Goal: Transaction & Acquisition: Obtain resource

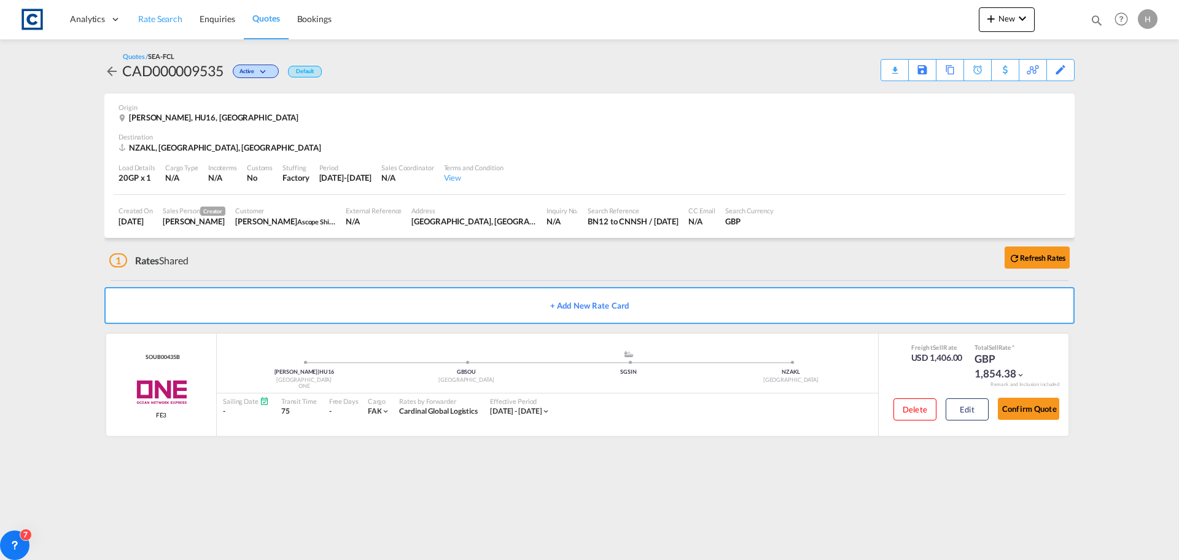
click at [158, 14] on span "Rate Search" at bounding box center [160, 19] width 44 height 10
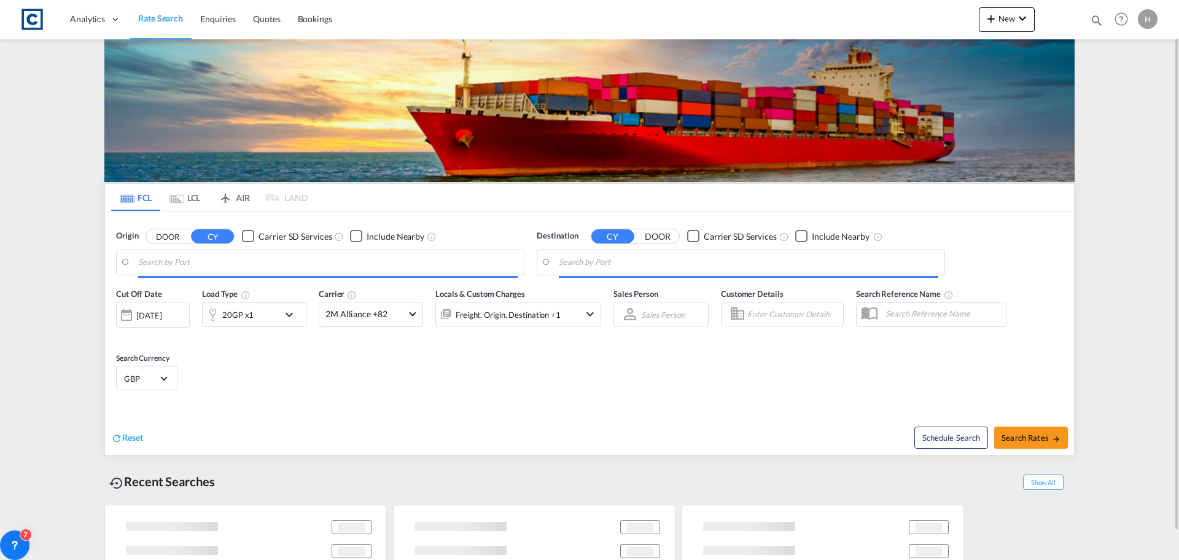
type input "GB-HU16, East Riding of Yorkshire"
type input "Auckland, NZAKL"
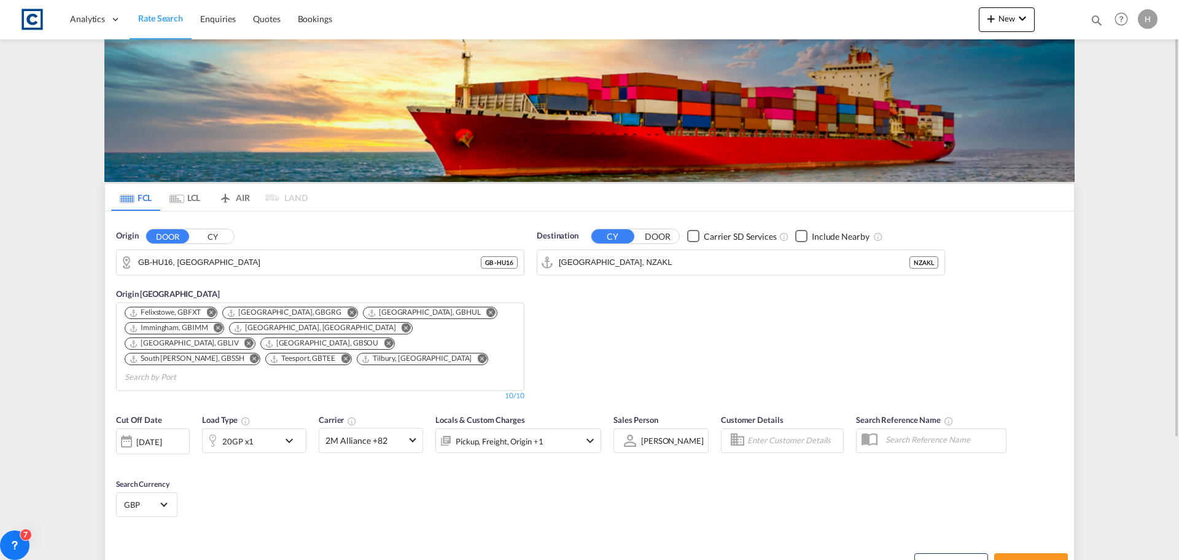
click at [347, 311] on md-icon "Remove" at bounding box center [351, 312] width 9 height 9
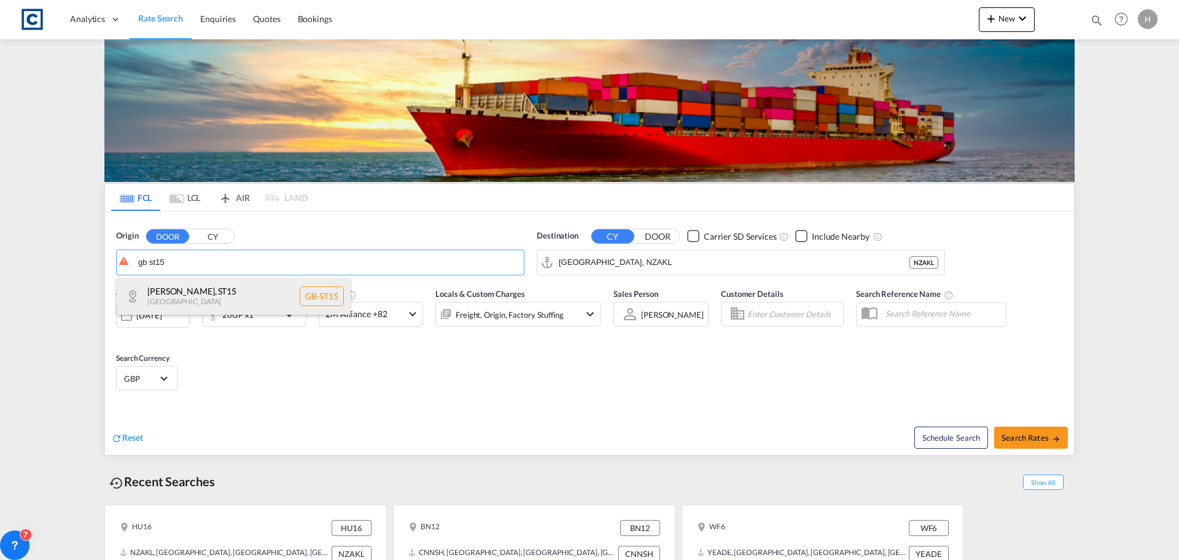
click at [253, 292] on div "Stafford , ST15 United Kingdom GB-ST15" at bounding box center [233, 296] width 233 height 37
type input "GB-ST15, [GEOGRAPHIC_DATA]"
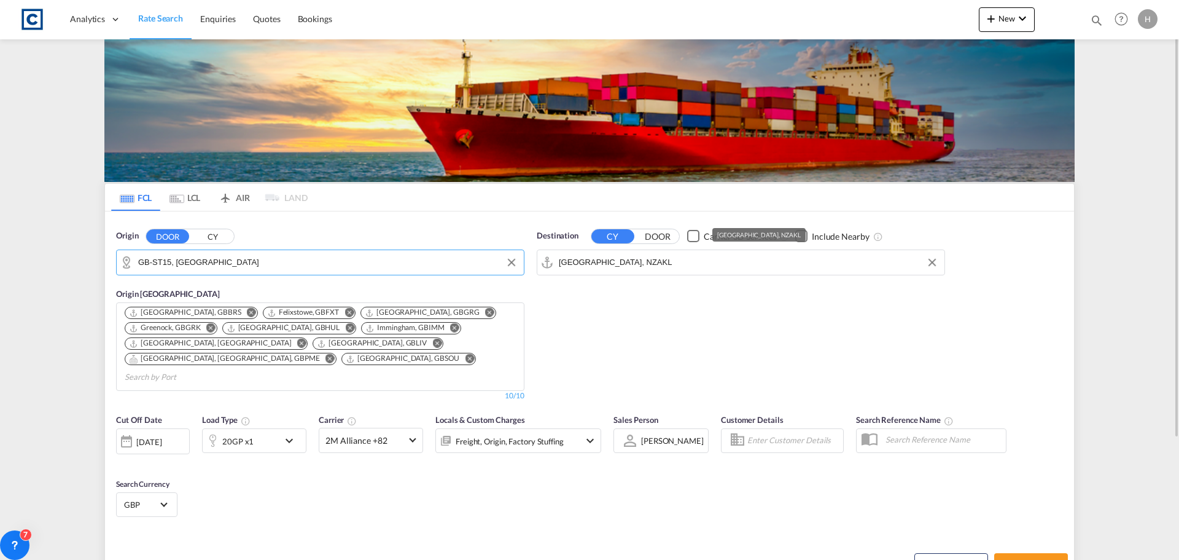
click at [662, 265] on input "Auckland, NZAKL" at bounding box center [749, 262] width 380 height 18
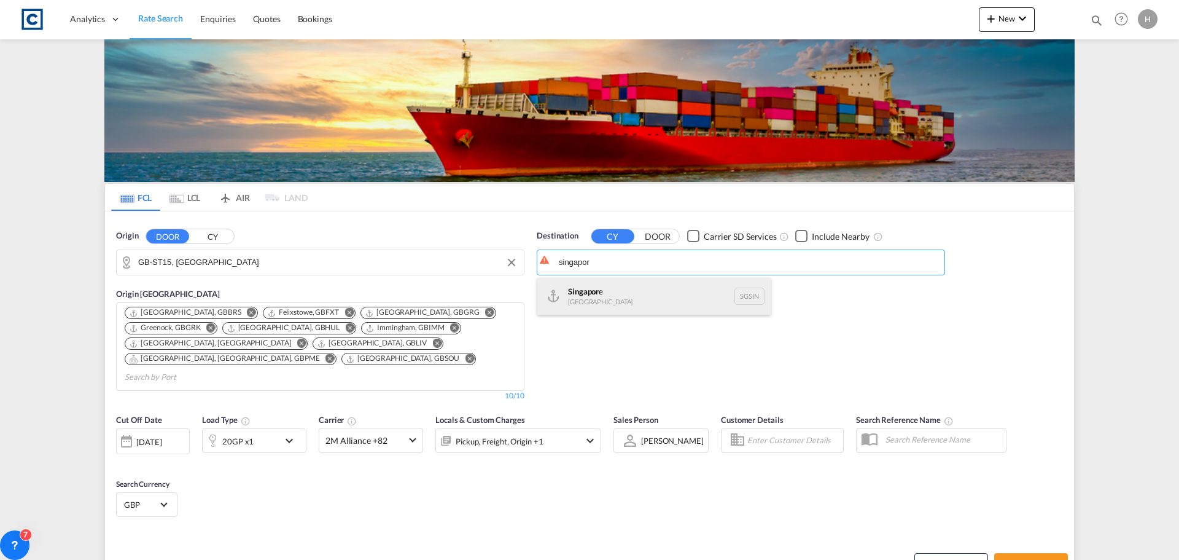
click at [614, 299] on div "Singapor e Singapore SGSIN" at bounding box center [654, 296] width 233 height 37
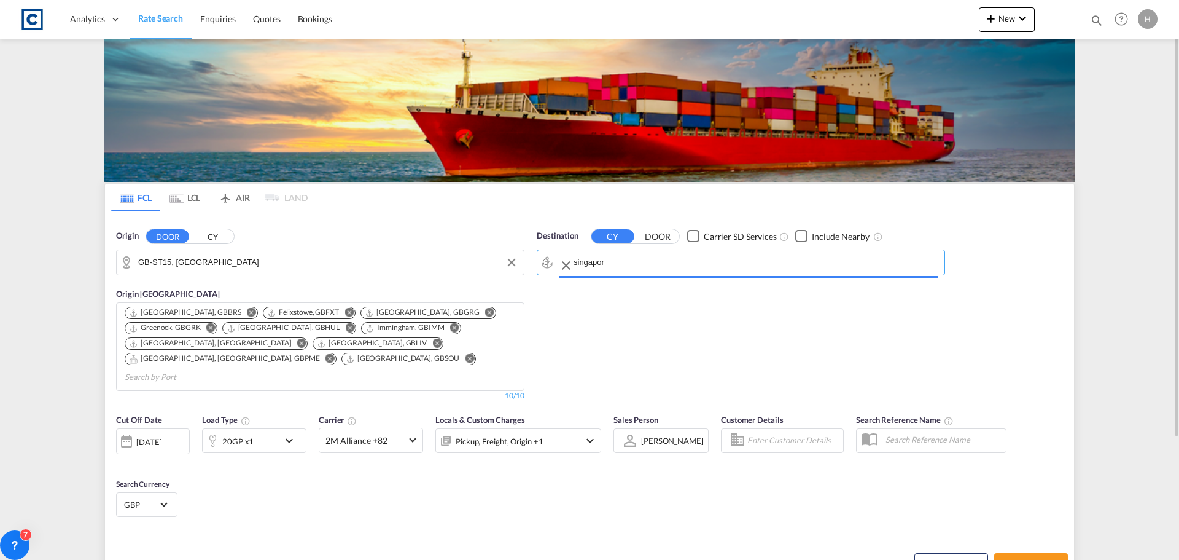
type input "[GEOGRAPHIC_DATA], SGSIN"
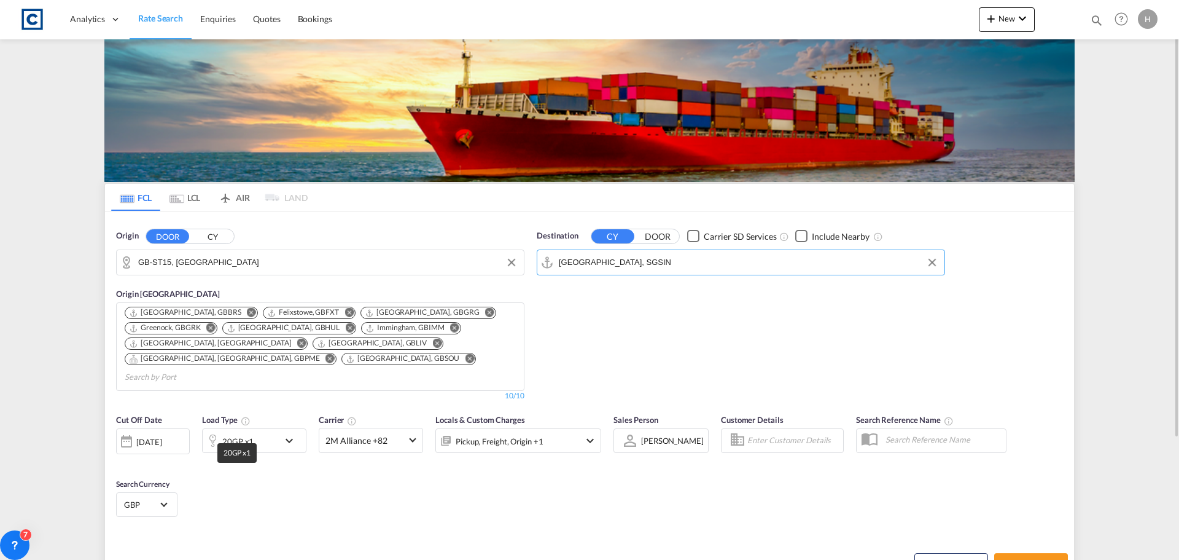
click at [251, 432] on div "20GP x1" at bounding box center [237, 440] width 31 height 17
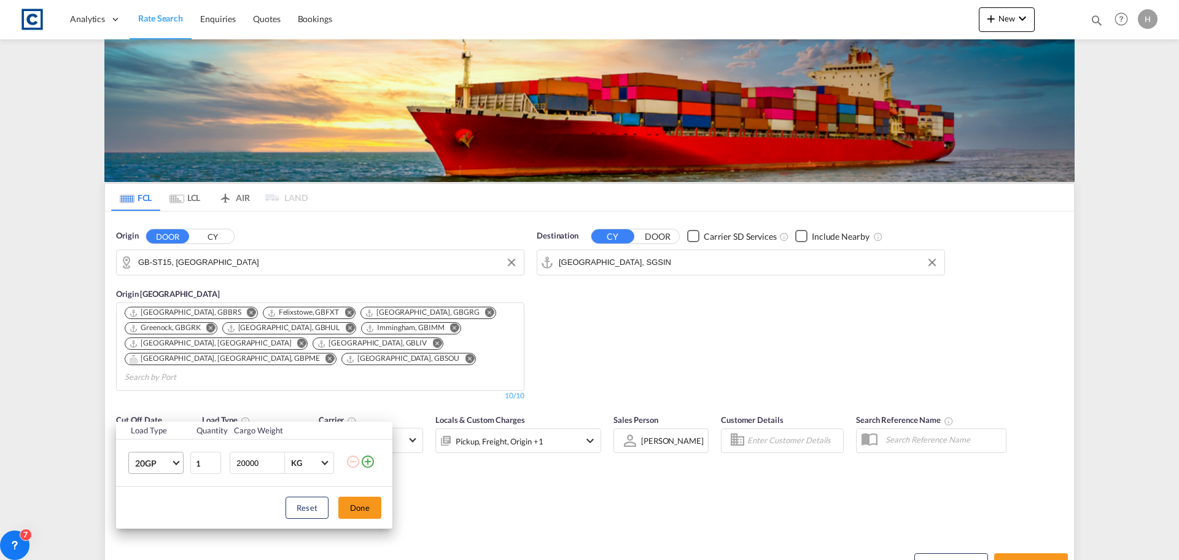
click at [176, 461] on span "Choose: \a20GP" at bounding box center [176, 461] width 7 height 7
click at [165, 410] on md-option "20GP" at bounding box center [167, 411] width 84 height 29
click at [365, 512] on button "Done" at bounding box center [359, 507] width 43 height 22
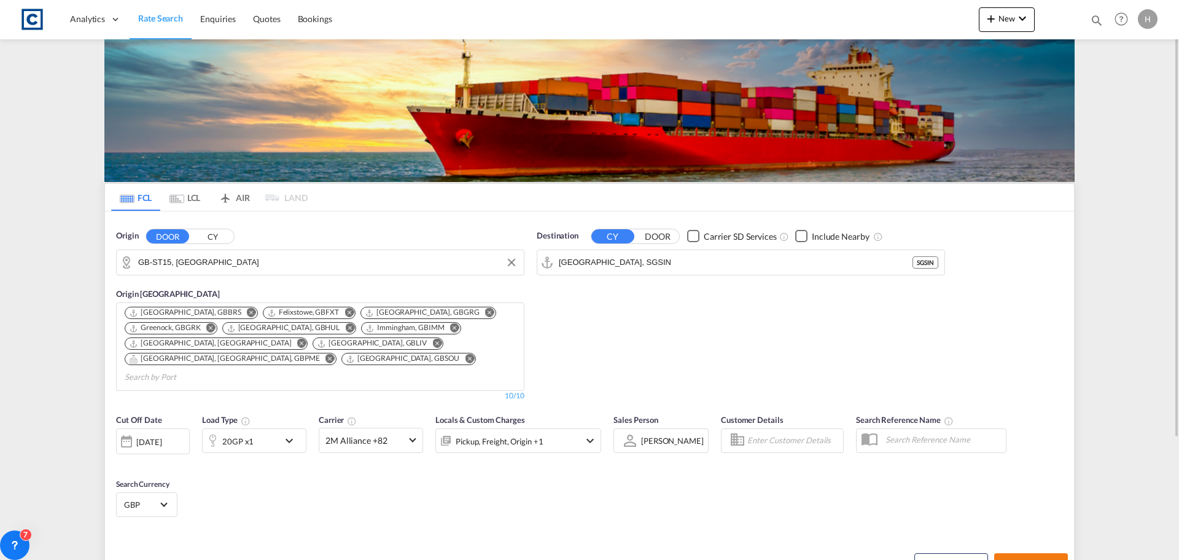
click at [1012, 559] on span "Search Rates" at bounding box center [1031, 564] width 59 height 10
type input "ST15 to SGSIN / [DATE]"
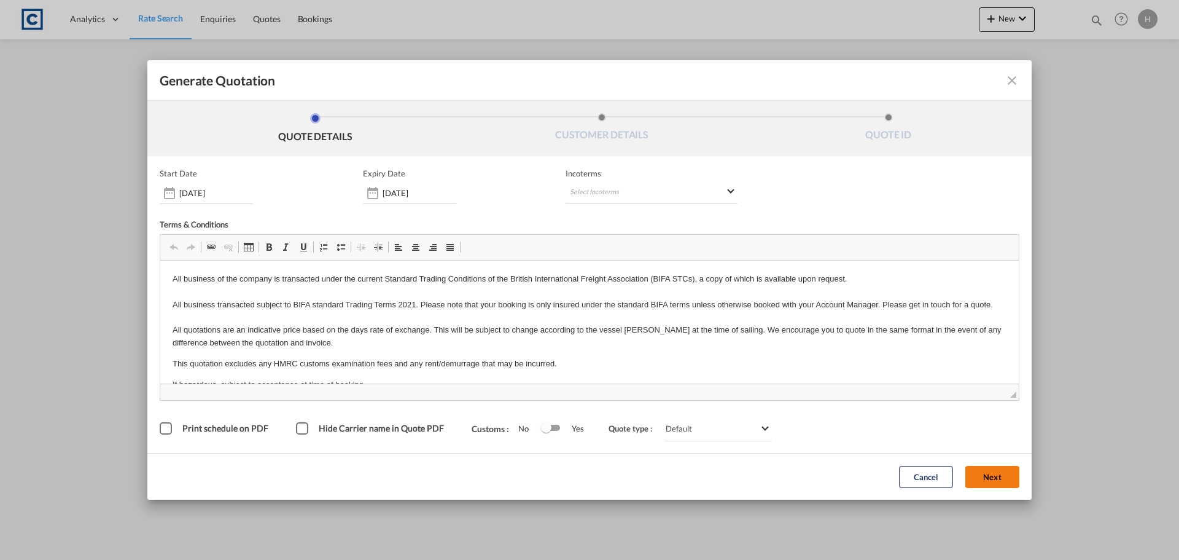
click at [994, 479] on button "Next" at bounding box center [993, 477] width 54 height 22
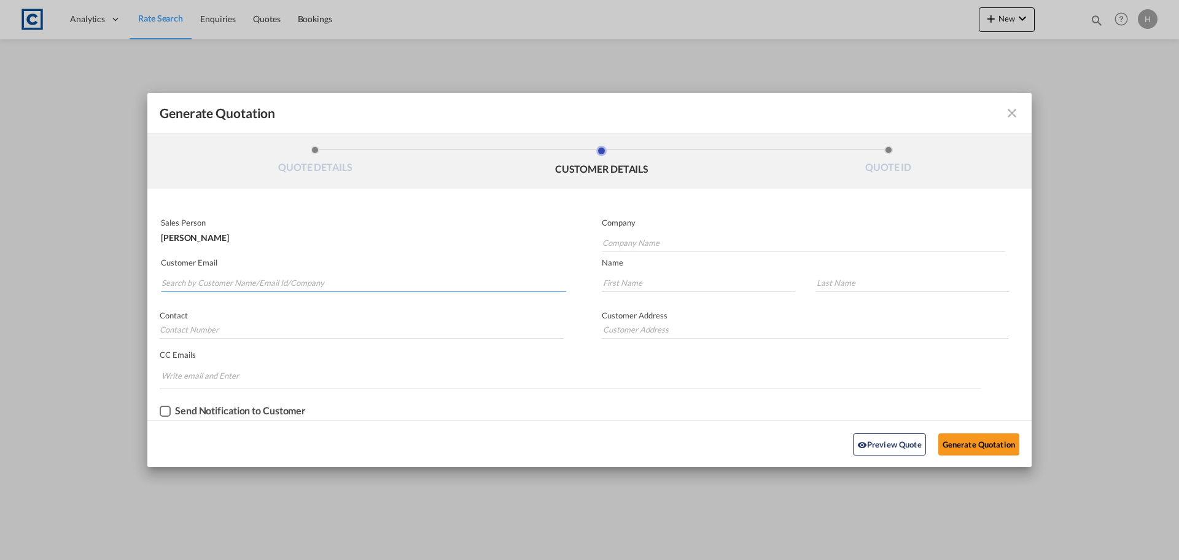
click at [383, 280] on input "Search by Customer Name/Email Id/Company" at bounding box center [364, 282] width 405 height 18
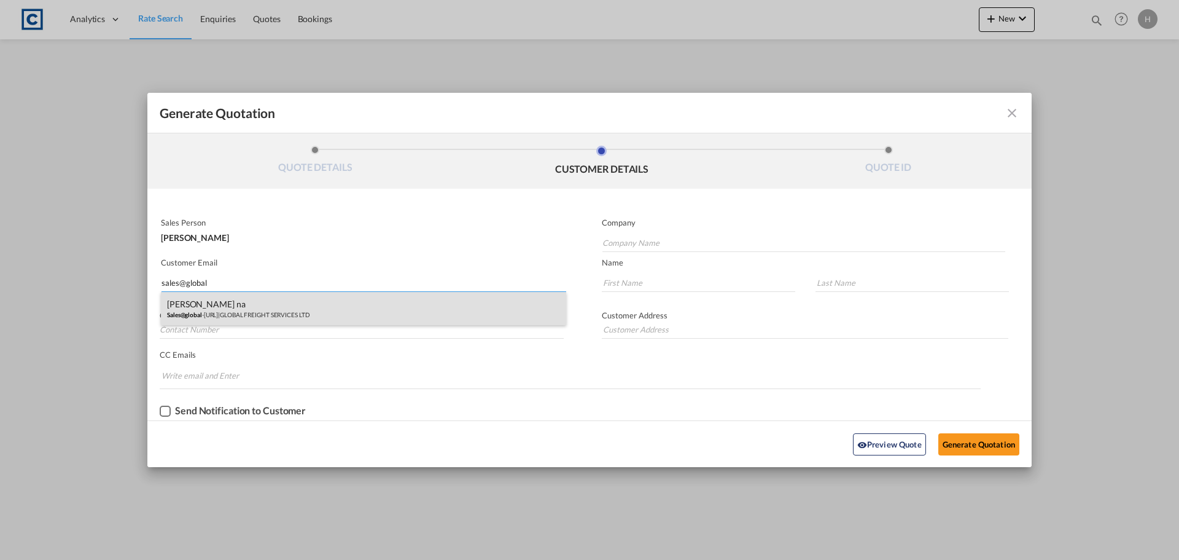
type input "sales@global"
click at [448, 310] on div "[PERSON_NAME] na Sales@global -[URL] | GLOBAL FREIGHT SERVICES LTD" at bounding box center [363, 308] width 405 height 33
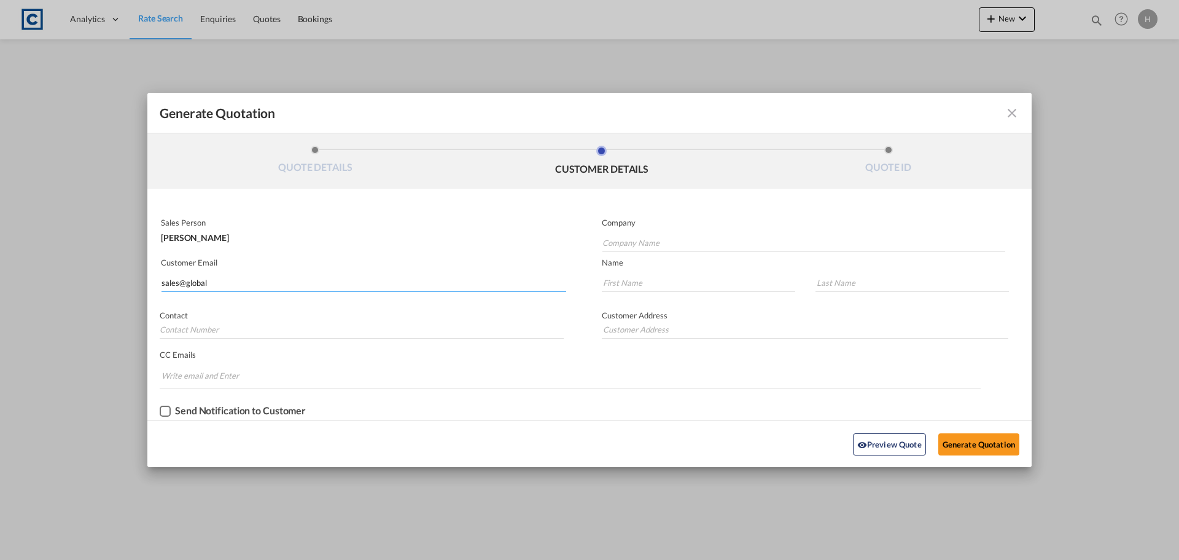
type input "GLOBAL FREIGHT SERVICES LTD"
type input "[EMAIL_ADDRESS][DOMAIN_NAME]"
type input "[PERSON_NAME]"
type input "na"
type input "01952 270 699"
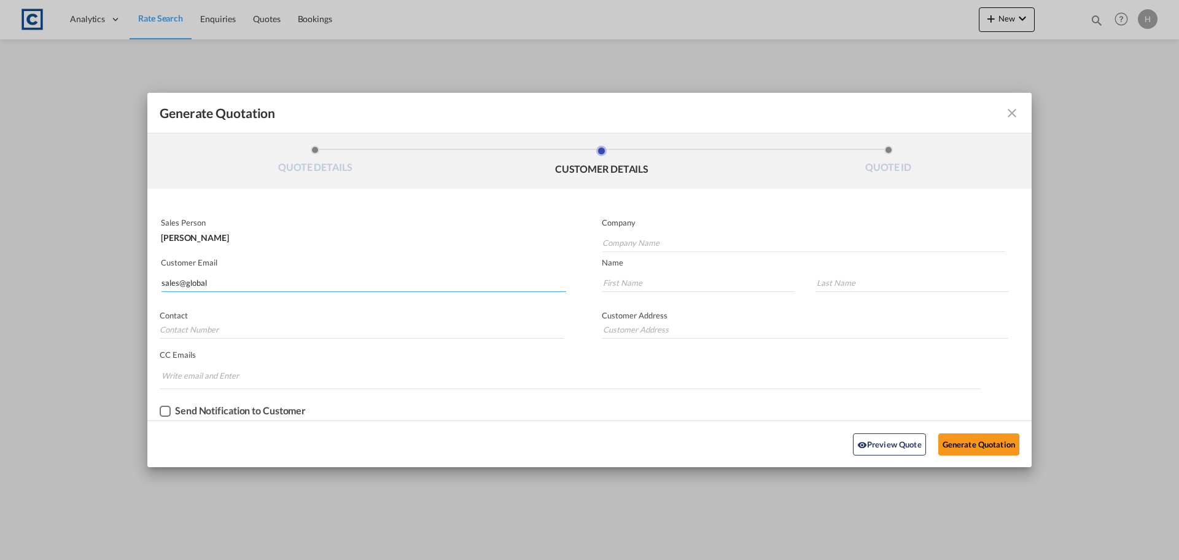
type input "UNIT C3 [STREET_ADDRESS]"
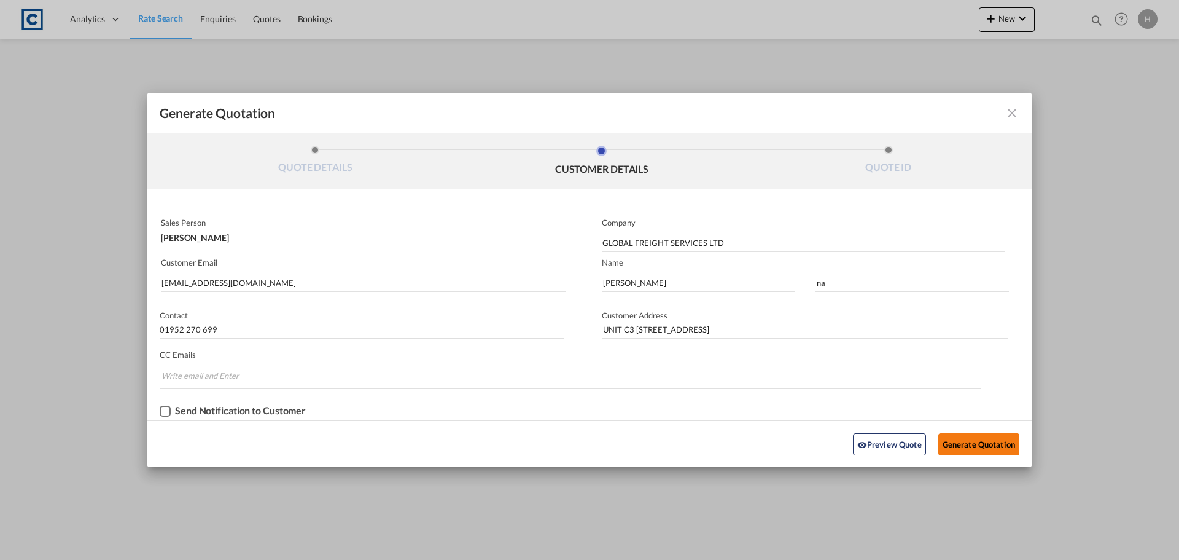
click at [971, 446] on button "Generate Quotation" at bounding box center [979, 444] width 81 height 22
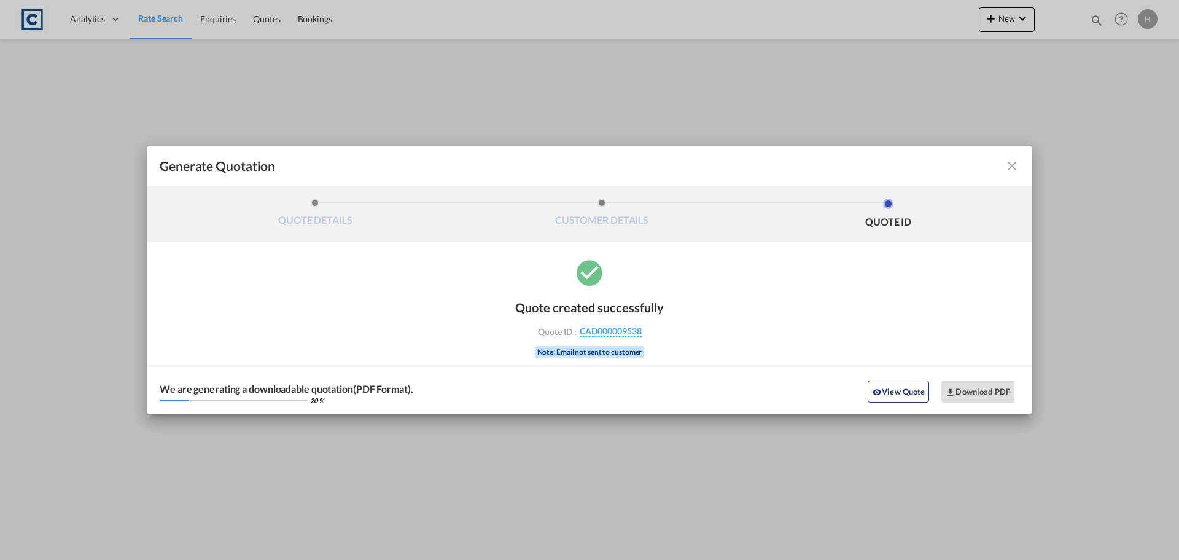
drag, startPoint x: 908, startPoint y: 385, endPoint x: 459, endPoint y: 262, distance: 464.8
click at [909, 384] on button "View Quote" at bounding box center [898, 391] width 61 height 22
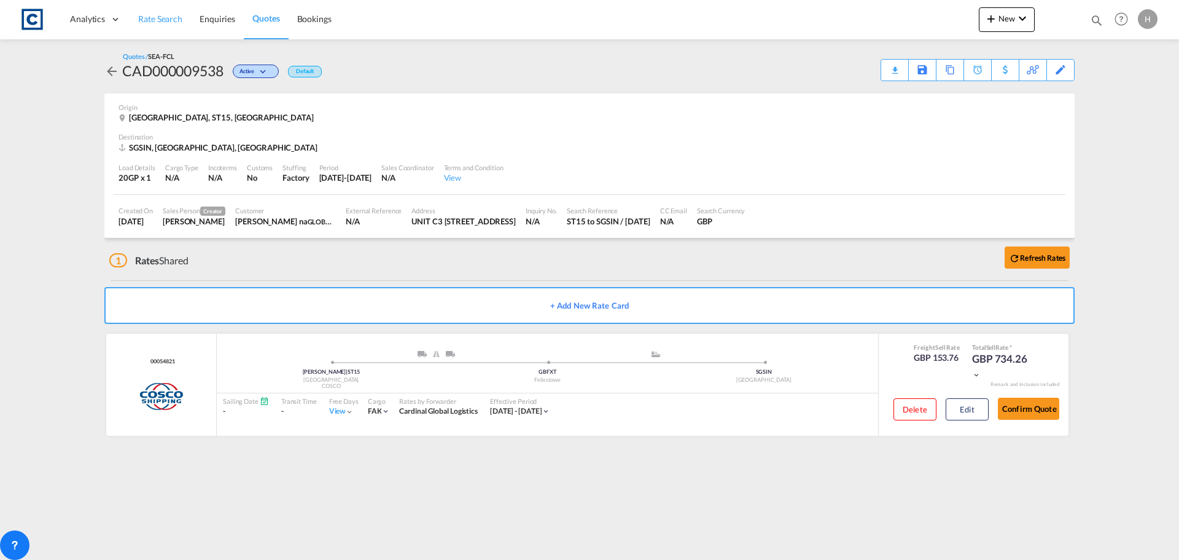
click at [162, 17] on span "Rate Search" at bounding box center [160, 19] width 44 height 10
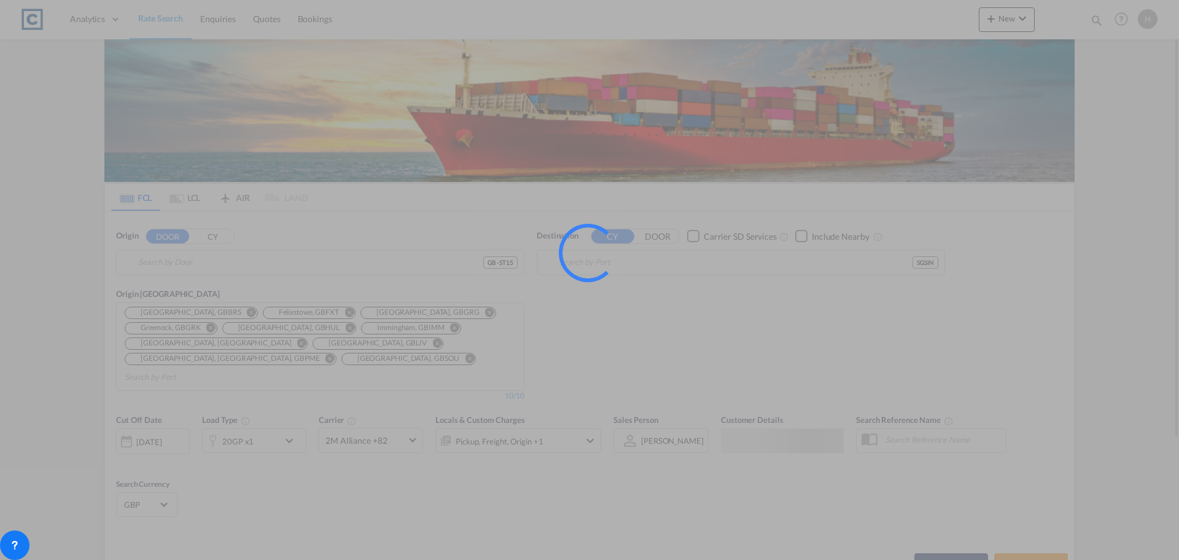
type input "GB-ST15, [GEOGRAPHIC_DATA]"
type input "[GEOGRAPHIC_DATA], SGSIN"
click at [1030, 434] on div at bounding box center [589, 280] width 1179 height 560
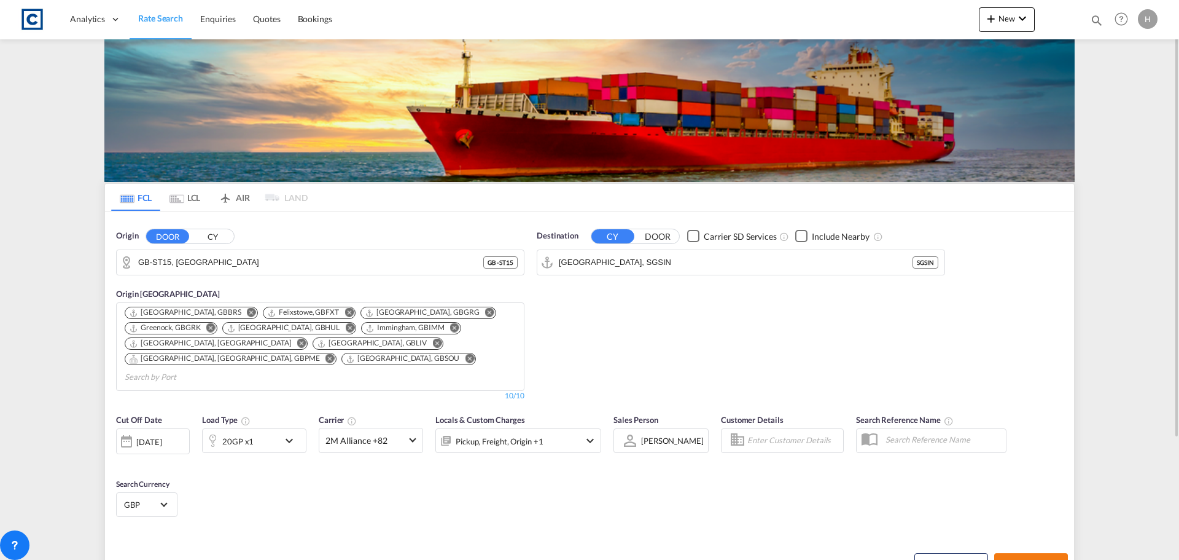
click at [1046, 559] on span "Search Rates" at bounding box center [1031, 564] width 59 height 10
type input "ST15 to SGSIN / [DATE]"
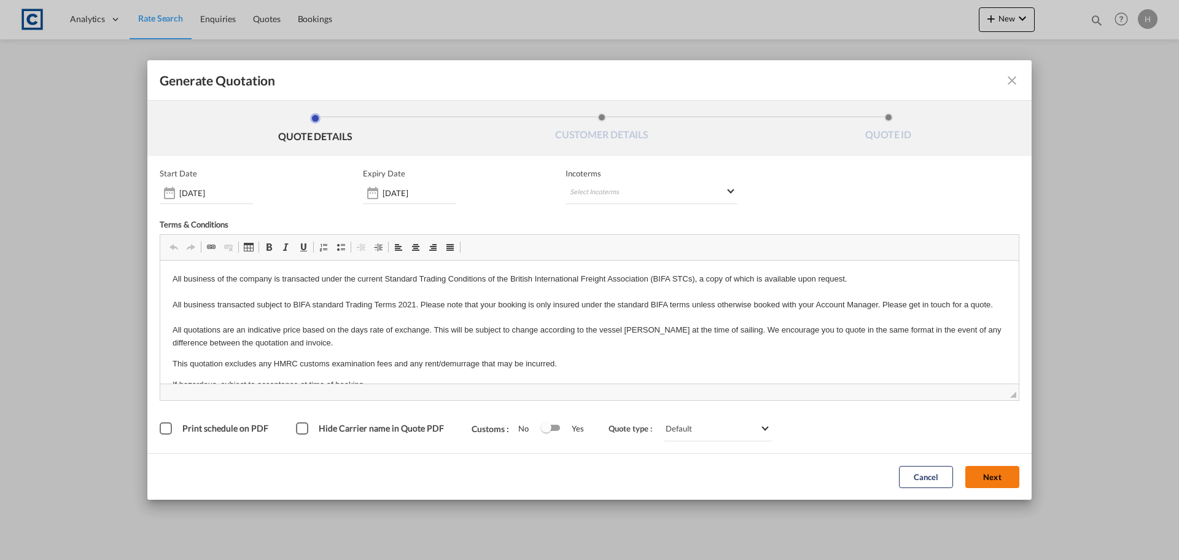
click at [991, 472] on button "Next" at bounding box center [993, 477] width 54 height 22
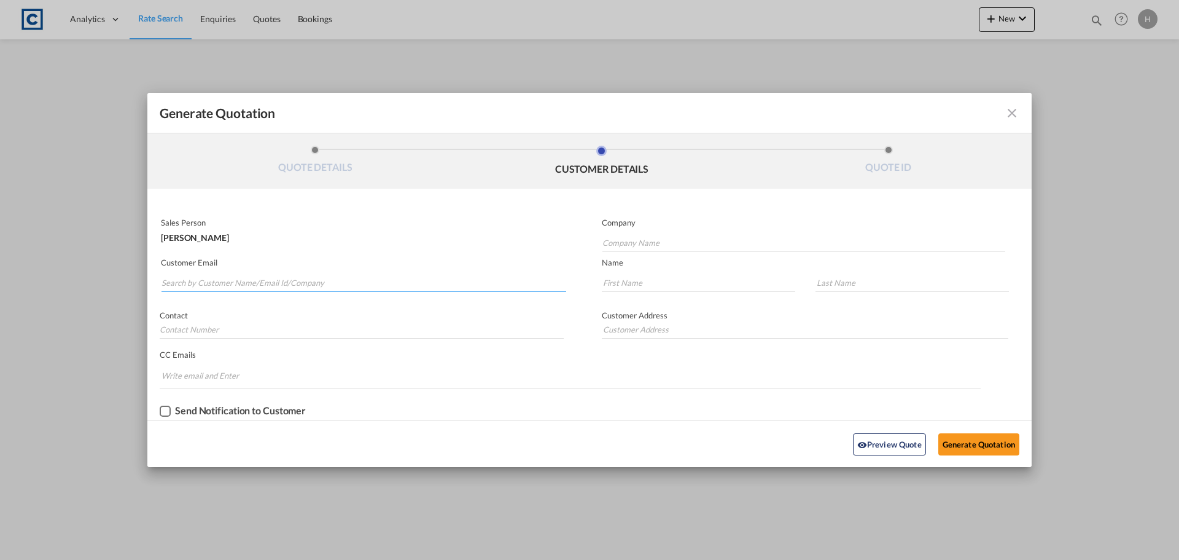
click at [323, 287] on input "Search by Customer Name/Email Id/Company" at bounding box center [364, 282] width 405 height 18
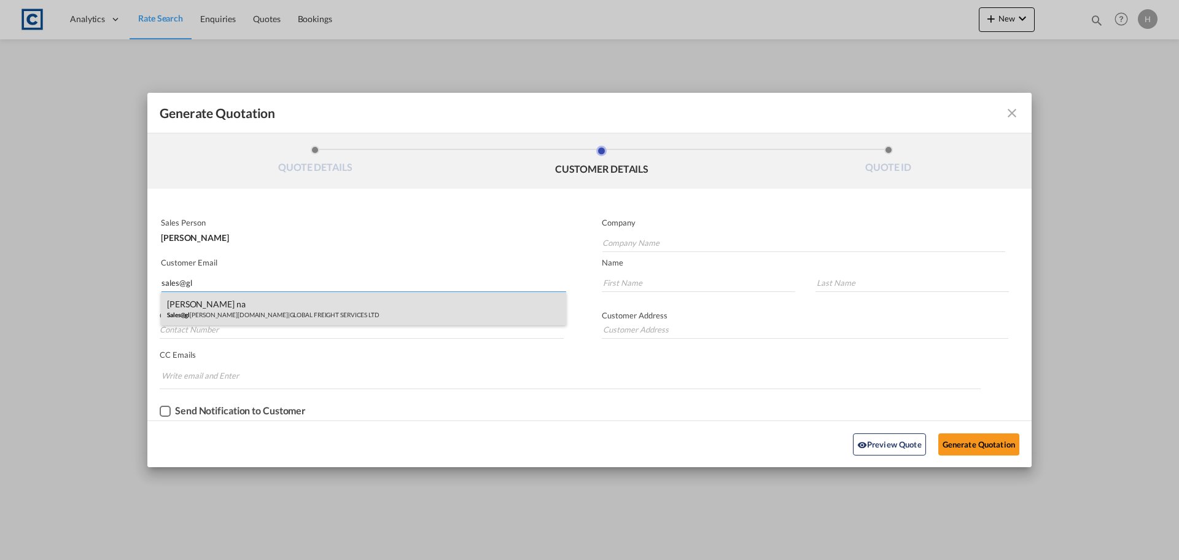
type input "sales@gl"
click at [347, 298] on div "Neil na Sales@gl obal-freight.co.uk | GLOBAL FREIGHT SERVICES LTD" at bounding box center [363, 308] width 405 height 33
type input "GLOBAL FREIGHT SERVICES LTD"
type input "[EMAIL_ADDRESS][DOMAIN_NAME]"
type input "[PERSON_NAME]"
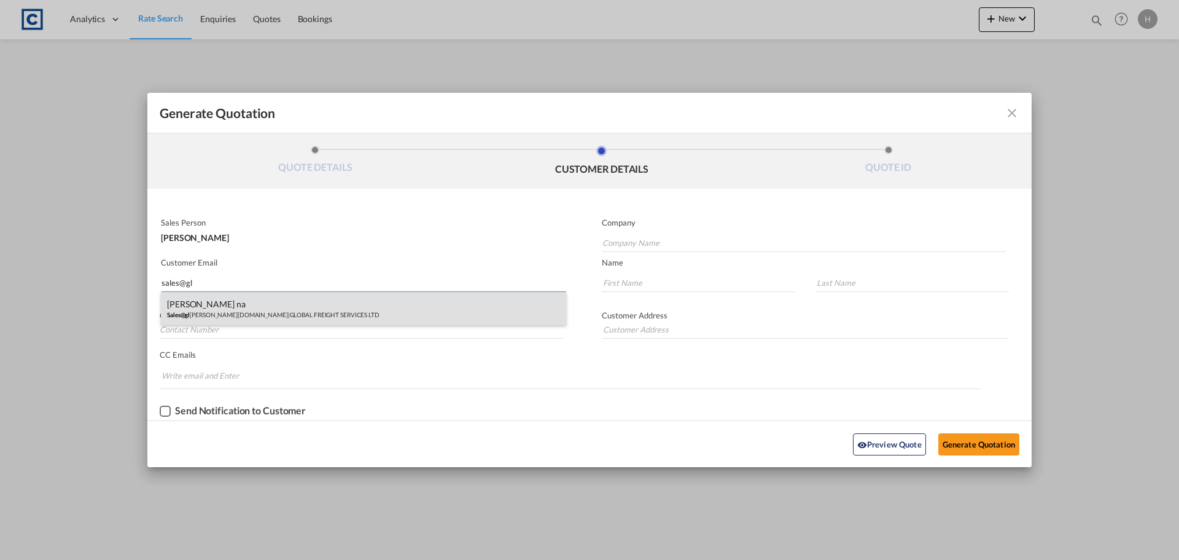
type input "na"
type input "01952 270 699"
type input "UNIT C3 [STREET_ADDRESS]"
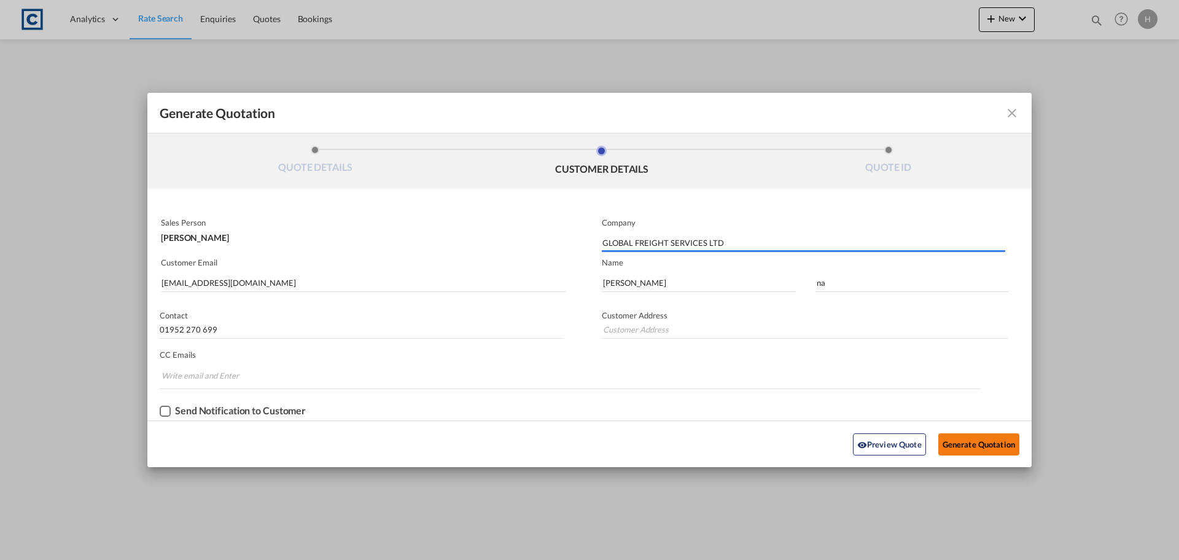
click at [974, 436] on button "Generate Quotation" at bounding box center [979, 444] width 81 height 22
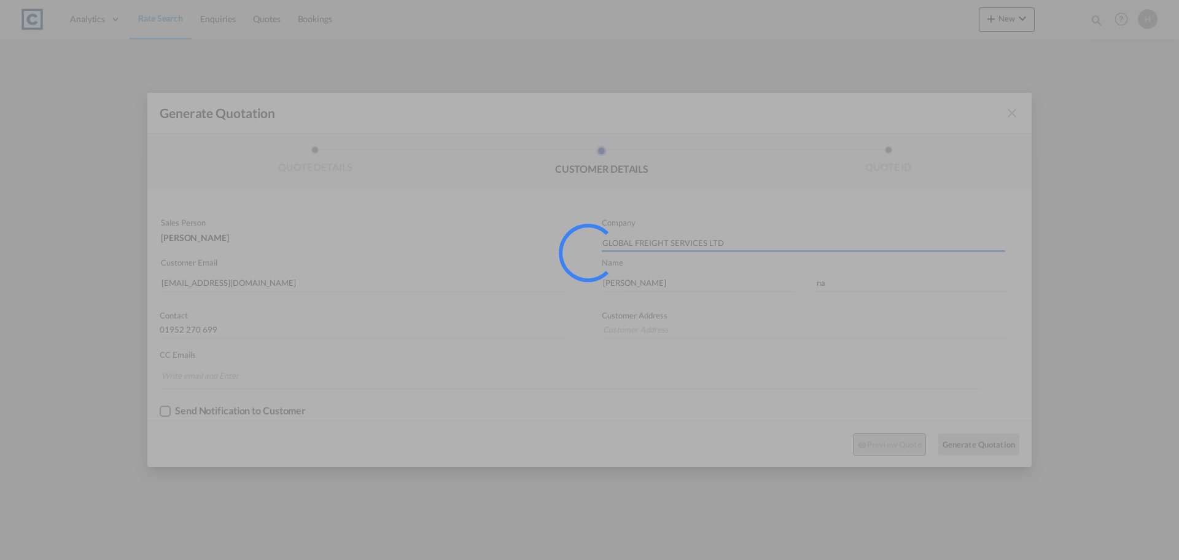
type input "UNIT C3 [STREET_ADDRESS]"
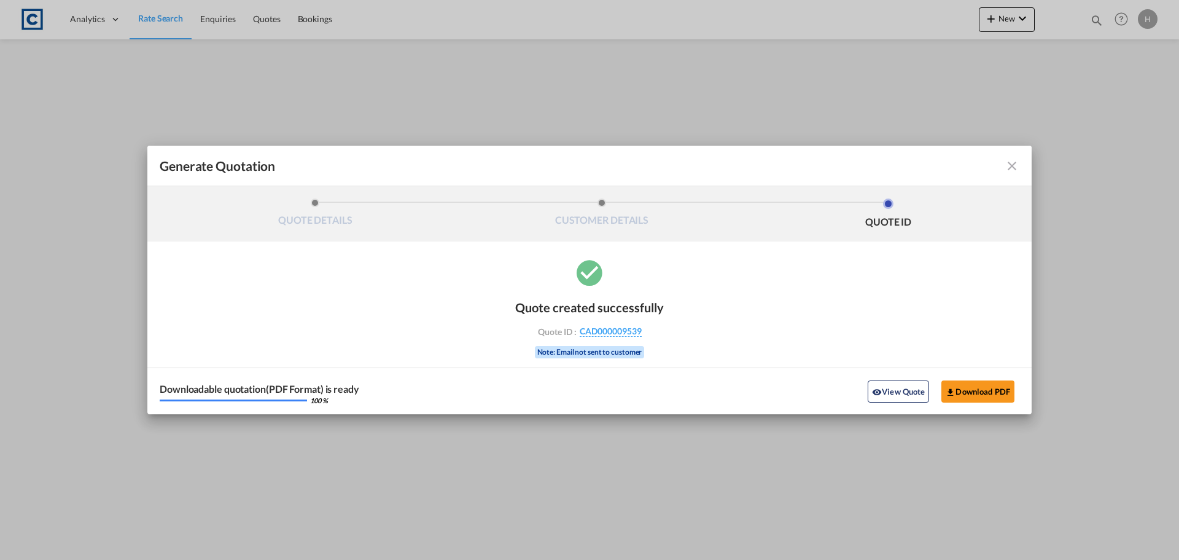
drag, startPoint x: 886, startPoint y: 392, endPoint x: 663, endPoint y: 356, distance: 226.4
click at [886, 392] on button "View Quote" at bounding box center [898, 391] width 61 height 22
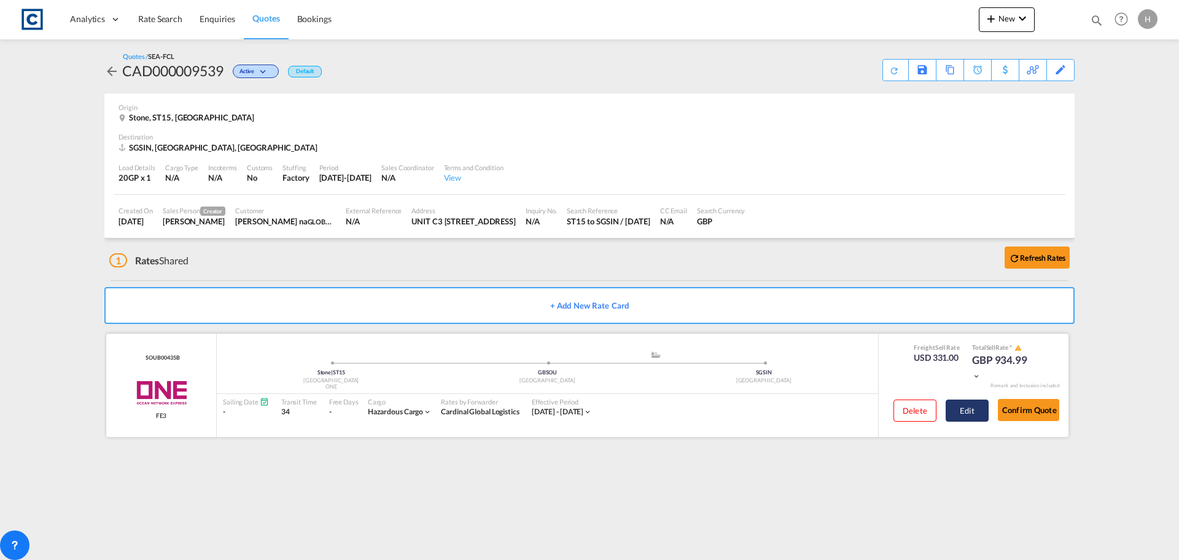
click at [976, 405] on button "Edit" at bounding box center [967, 410] width 43 height 22
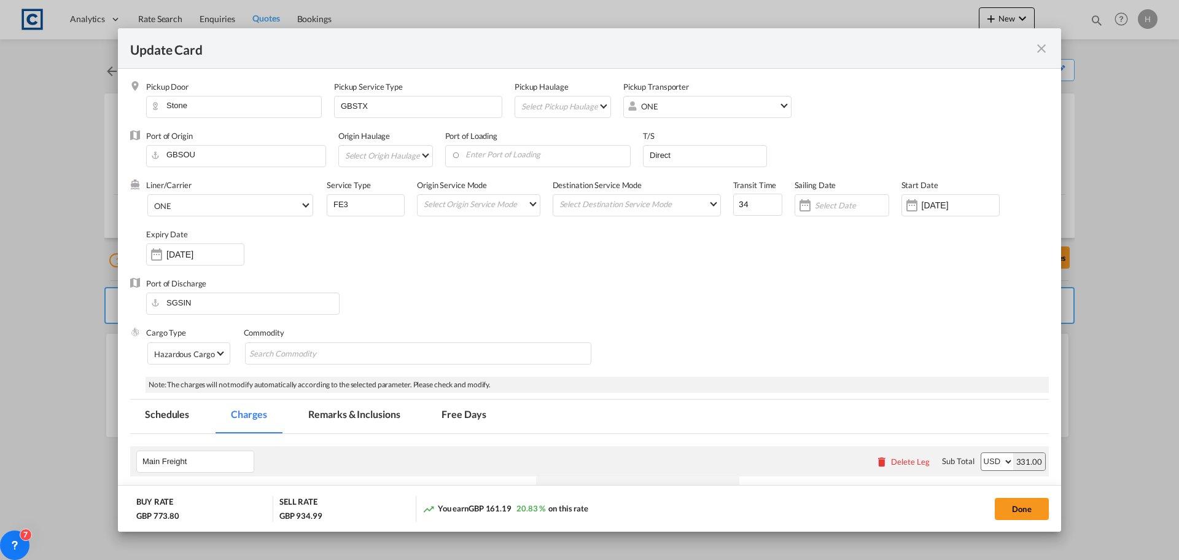
click at [1042, 44] on md-icon "icon-close fg-AAA8AD m-0 pointer" at bounding box center [1041, 48] width 15 height 15
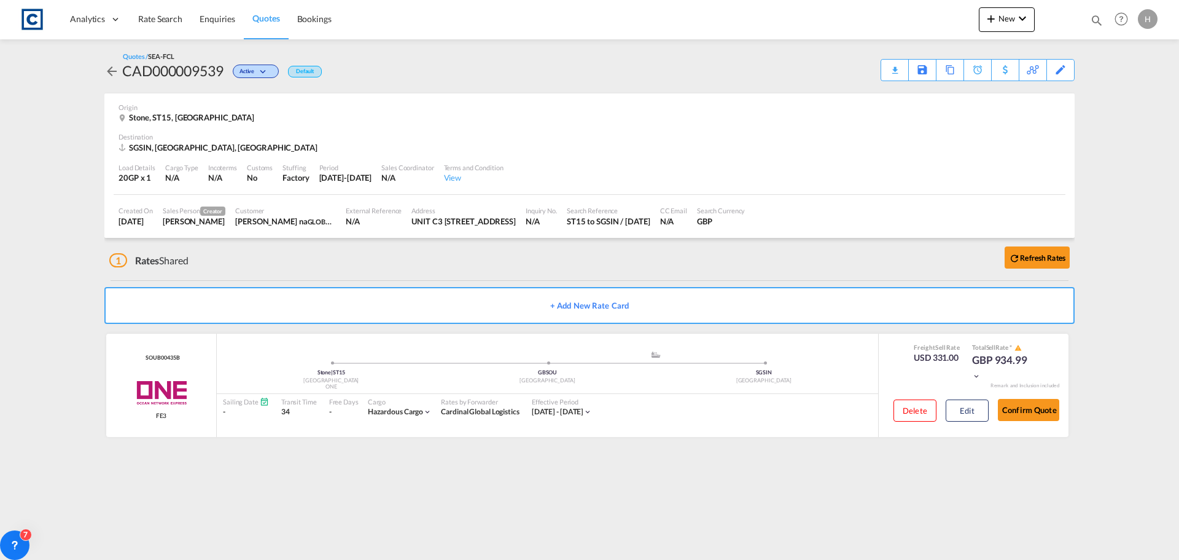
drag, startPoint x: 162, startPoint y: 17, endPoint x: 44, endPoint y: 70, distance: 129.2
click at [162, 17] on span "Rate Search" at bounding box center [160, 19] width 44 height 10
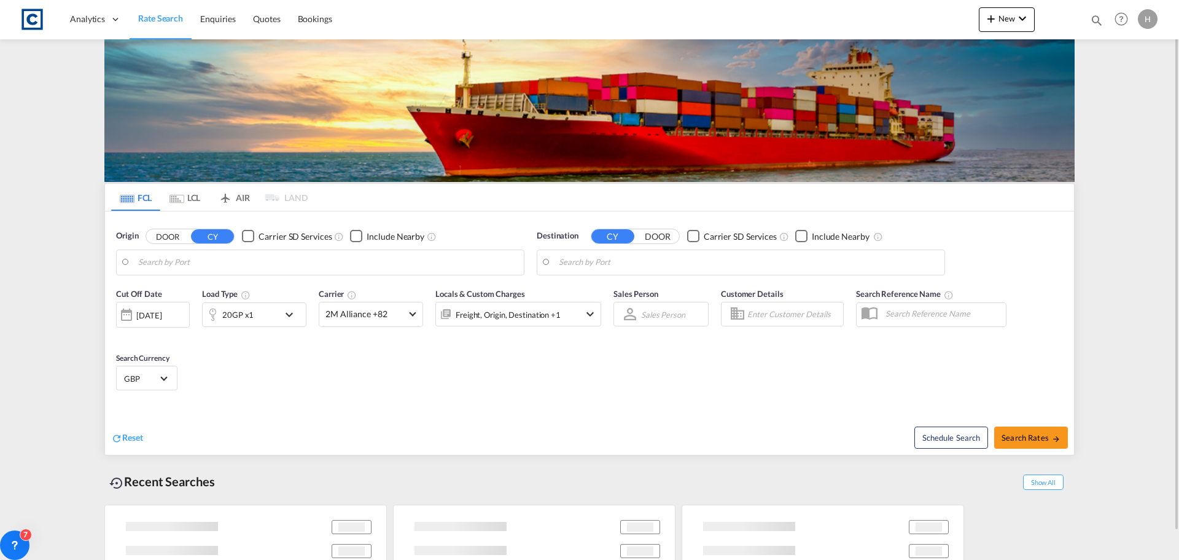
type input "GB-ST15, [GEOGRAPHIC_DATA]"
type input "[GEOGRAPHIC_DATA], SGSIN"
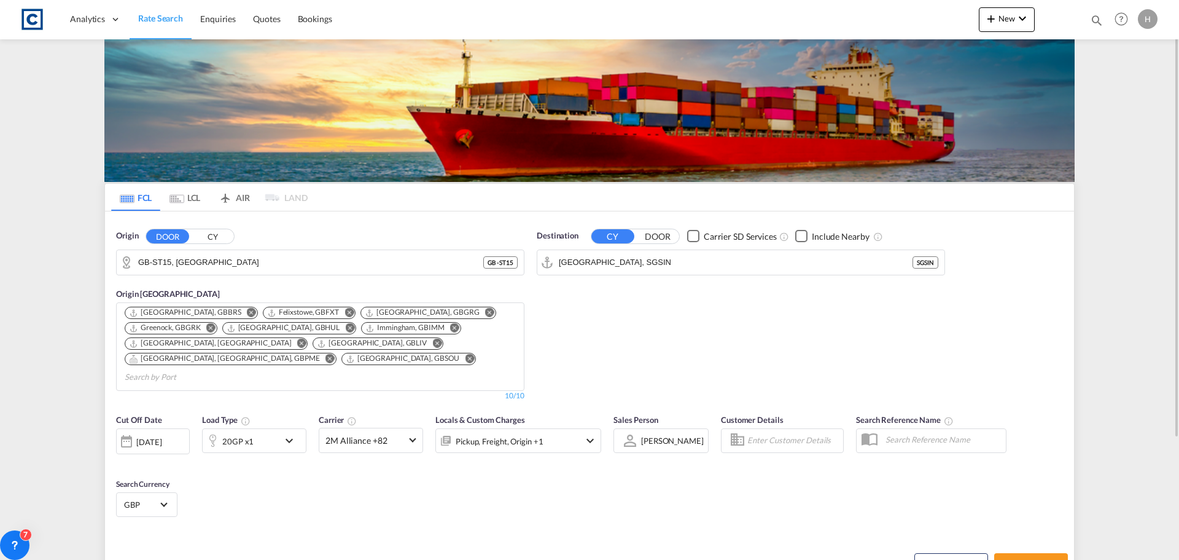
click at [279, 431] on div "20GP x1" at bounding box center [241, 440] width 76 height 25
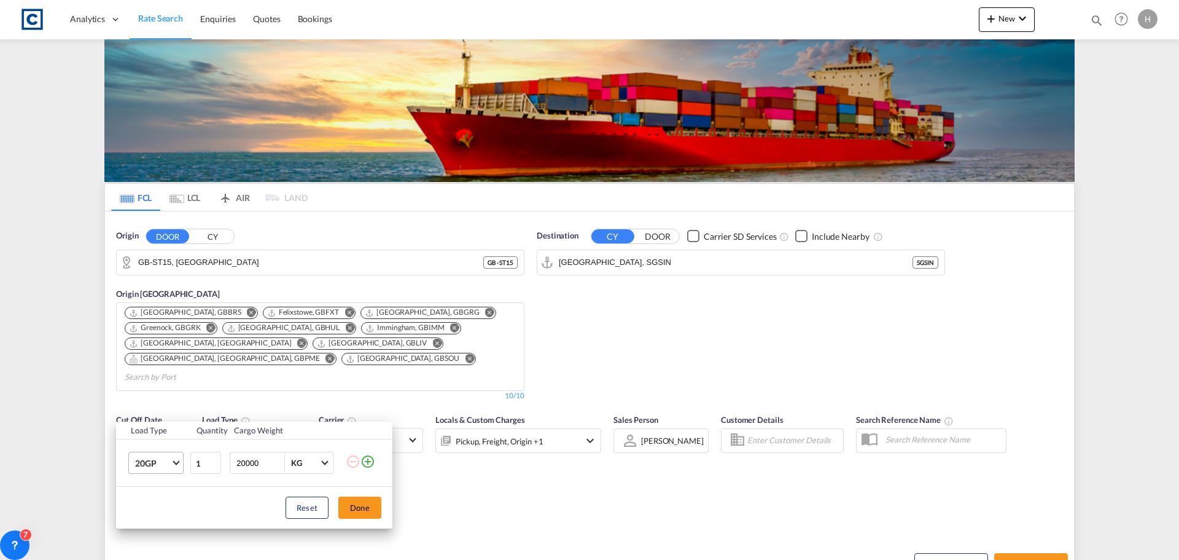
click at [162, 466] on span "20GP" at bounding box center [153, 463] width 36 height 12
click at [167, 475] on md-option "40HC" at bounding box center [167, 470] width 84 height 29
click at [359, 514] on button "Done" at bounding box center [359, 507] width 43 height 22
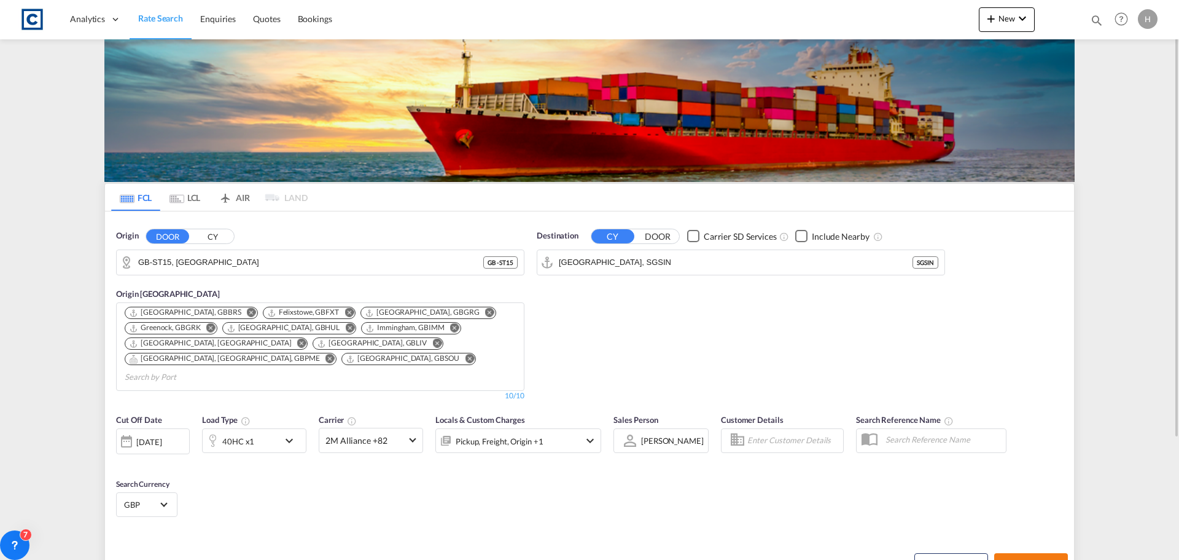
click at [1045, 559] on span "Search Rates" at bounding box center [1031, 564] width 59 height 10
type input "ST15 to SGSIN / [DATE]"
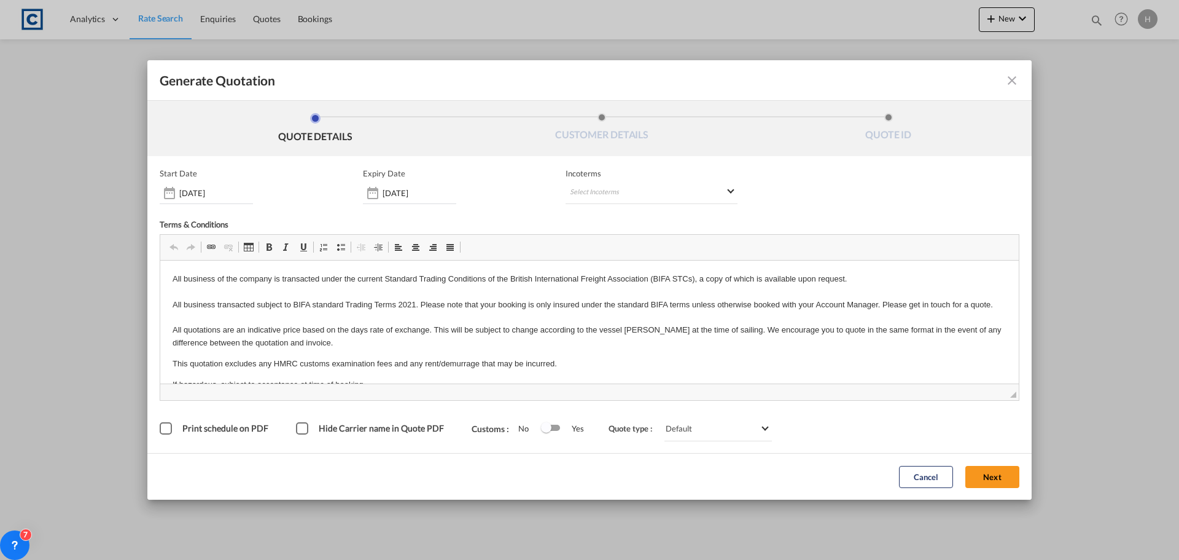
click at [993, 476] on button "Next" at bounding box center [993, 477] width 54 height 22
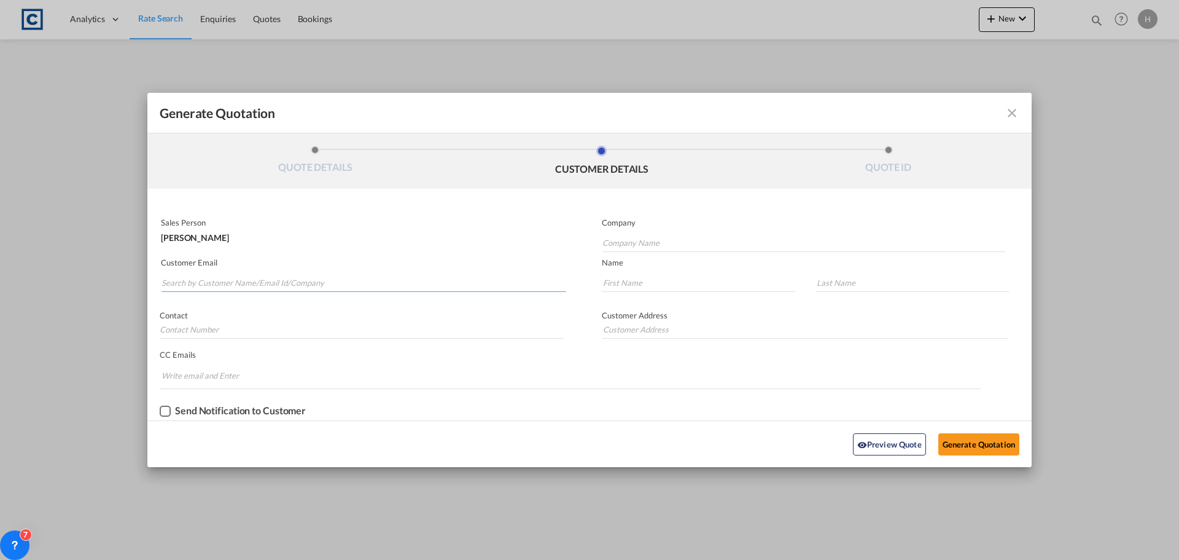
click at [450, 281] on input "Search by Customer Name/Email Id/Company" at bounding box center [364, 282] width 405 height 18
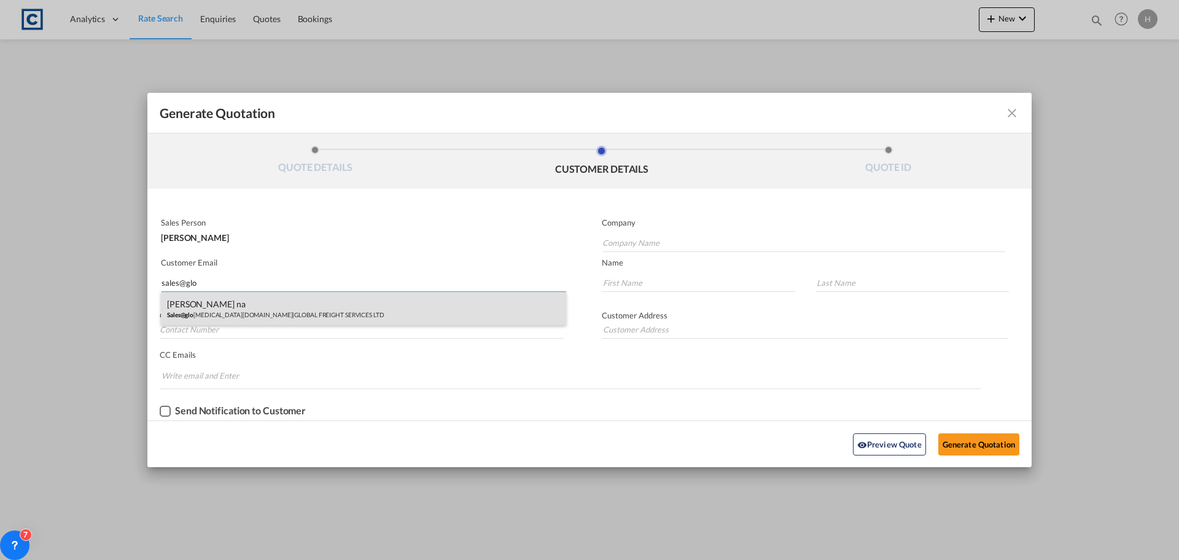
type input "sales@glo"
click at [417, 303] on div "Neil na Sales@glo bal-freight.co.uk | GLOBAL FREIGHT SERVICES LTD" at bounding box center [363, 308] width 405 height 33
type input "GLOBAL FREIGHT SERVICES LTD"
type input "[EMAIL_ADDRESS][DOMAIN_NAME]"
type input "[PERSON_NAME]"
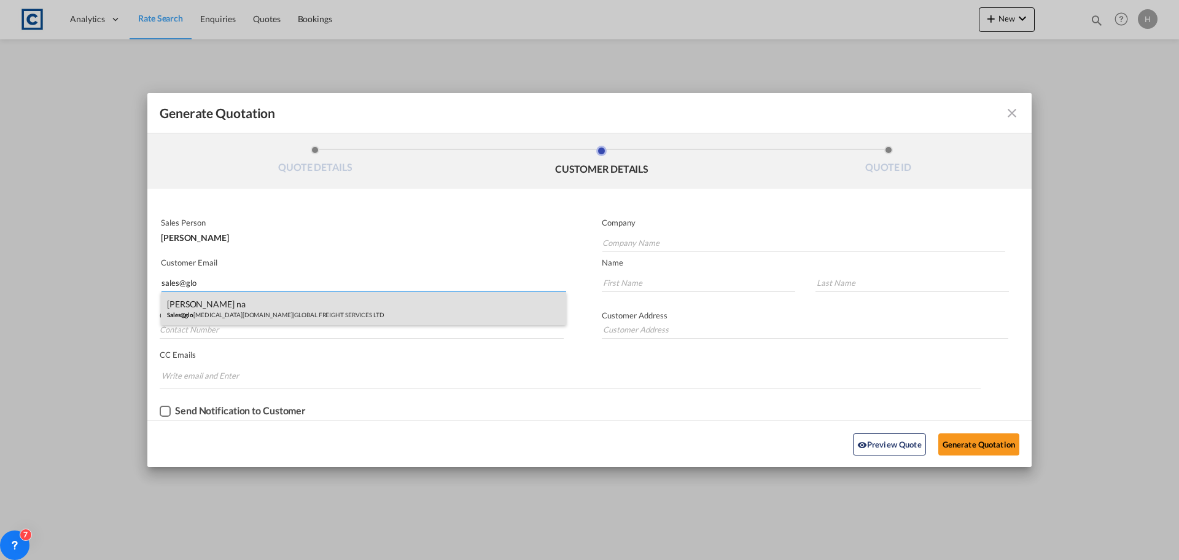
type input "na"
type input "01952 270 699"
type input "UNIT C3 [STREET_ADDRESS]"
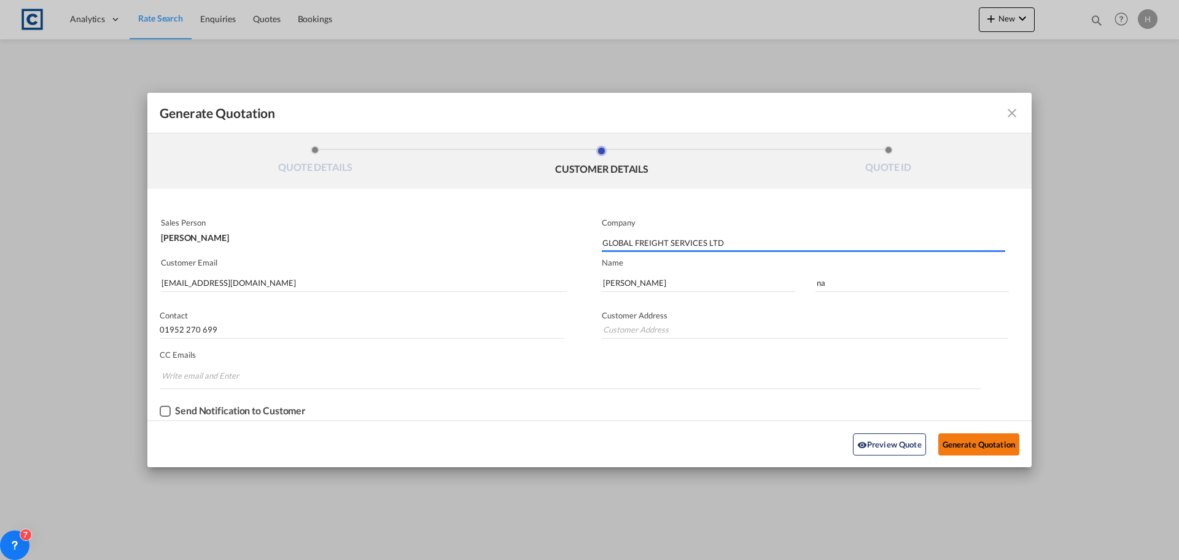
click at [988, 437] on button "Generate Quotation" at bounding box center [979, 444] width 81 height 22
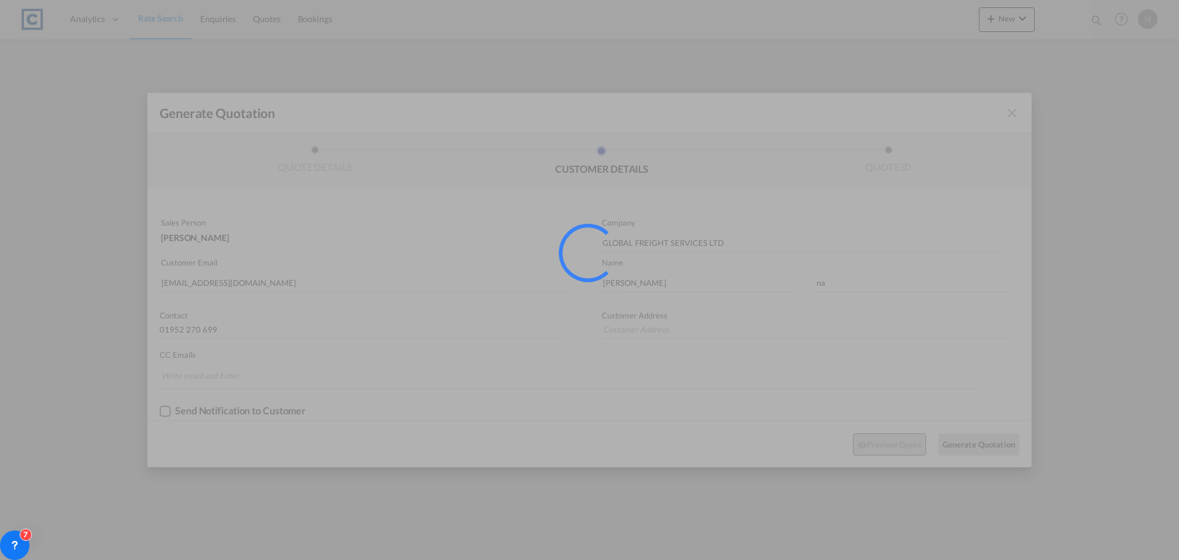
type input "UNIT C3 [STREET_ADDRESS]"
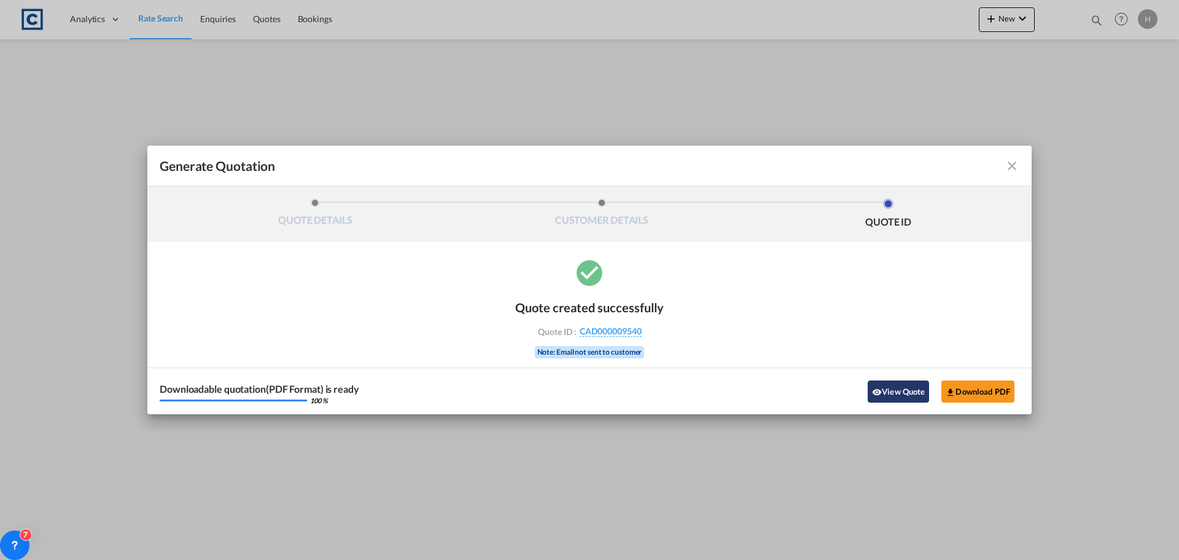
click at [893, 391] on button "View Quote" at bounding box center [898, 391] width 61 height 22
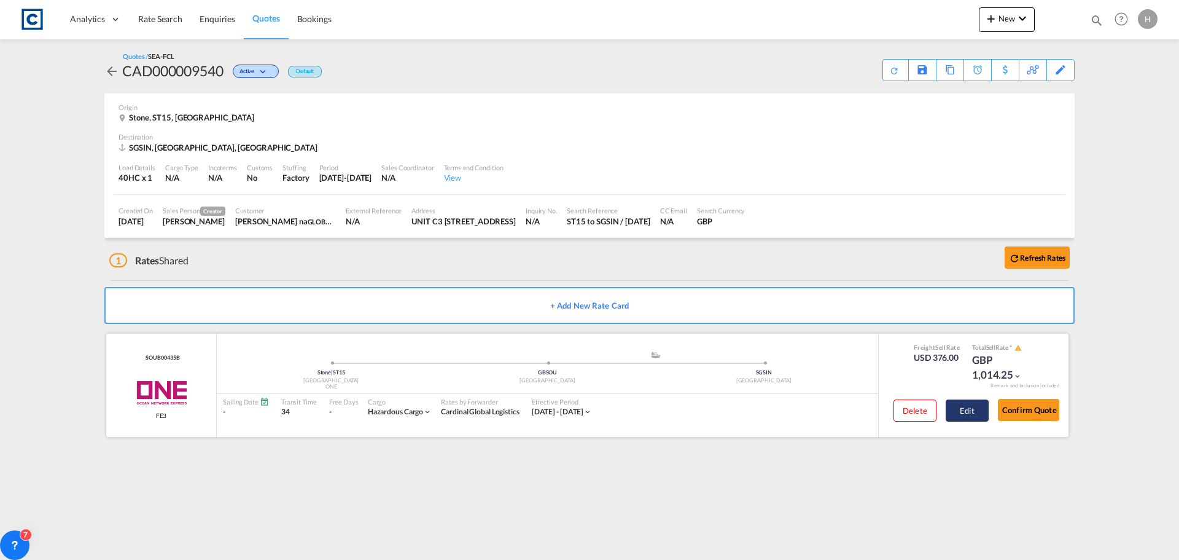
click at [968, 410] on button "Edit" at bounding box center [967, 410] width 43 height 22
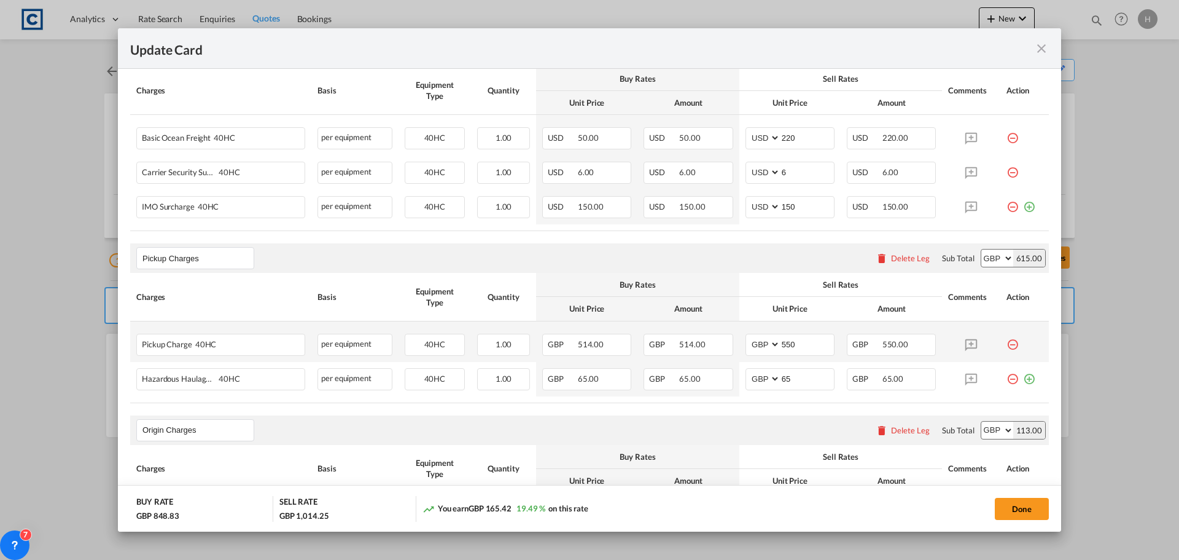
scroll to position [430, 0]
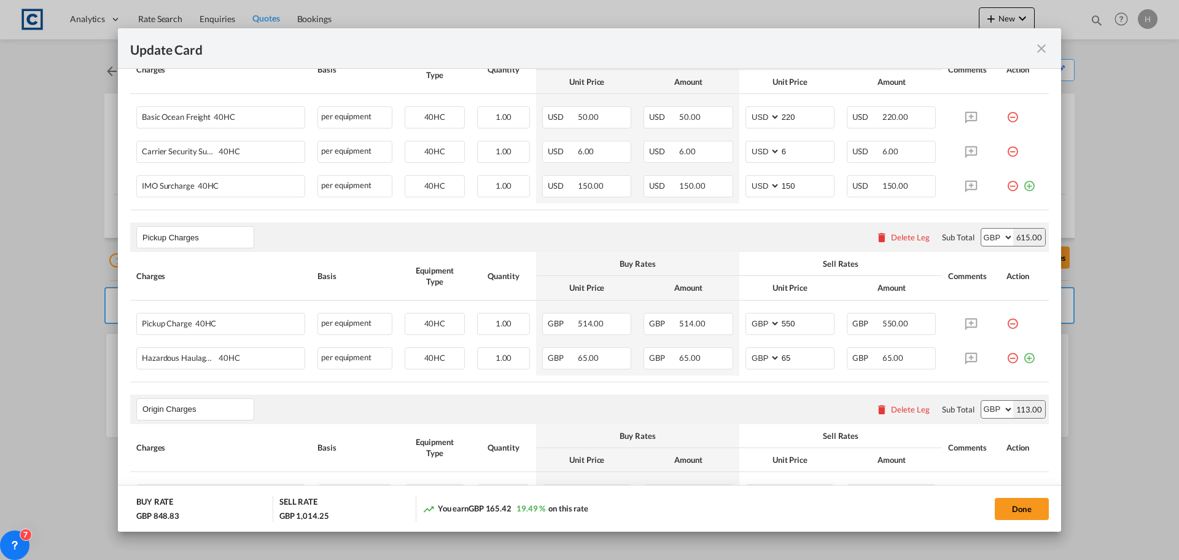
drag, startPoint x: 1023, startPoint y: 512, endPoint x: 175, endPoint y: 532, distance: 848.6
click at [1023, 512] on button "Done" at bounding box center [1022, 509] width 54 height 22
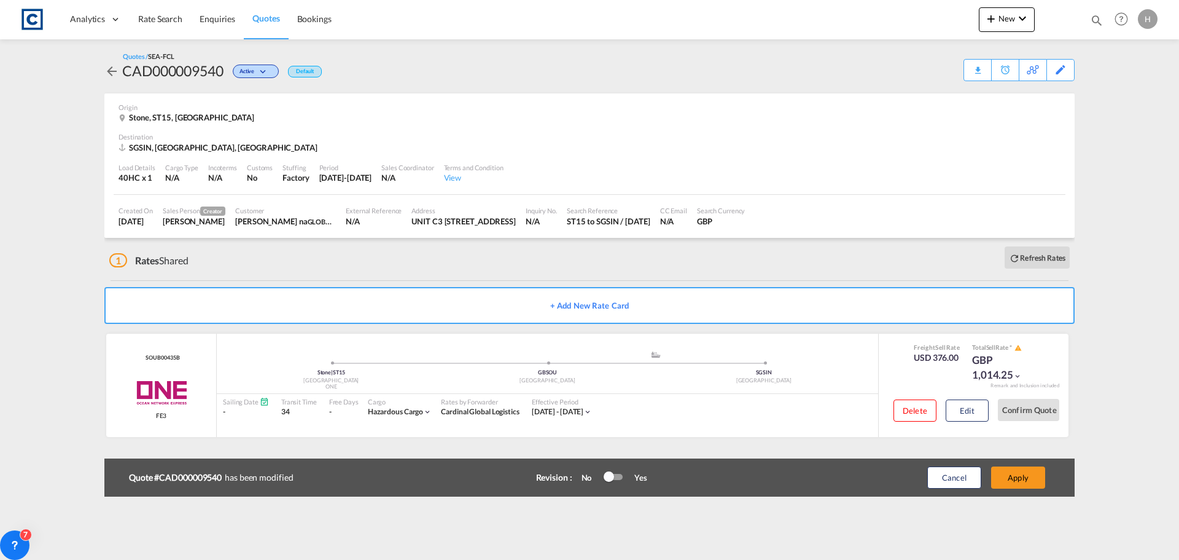
drag, startPoint x: 775, startPoint y: 169, endPoint x: 772, endPoint y: 588, distance: 419.6
click at [772, 559] on html "Analytics Dashboard Rate Search Enquiries Quotes Bookings Analytics" at bounding box center [589, 280] width 1179 height 560
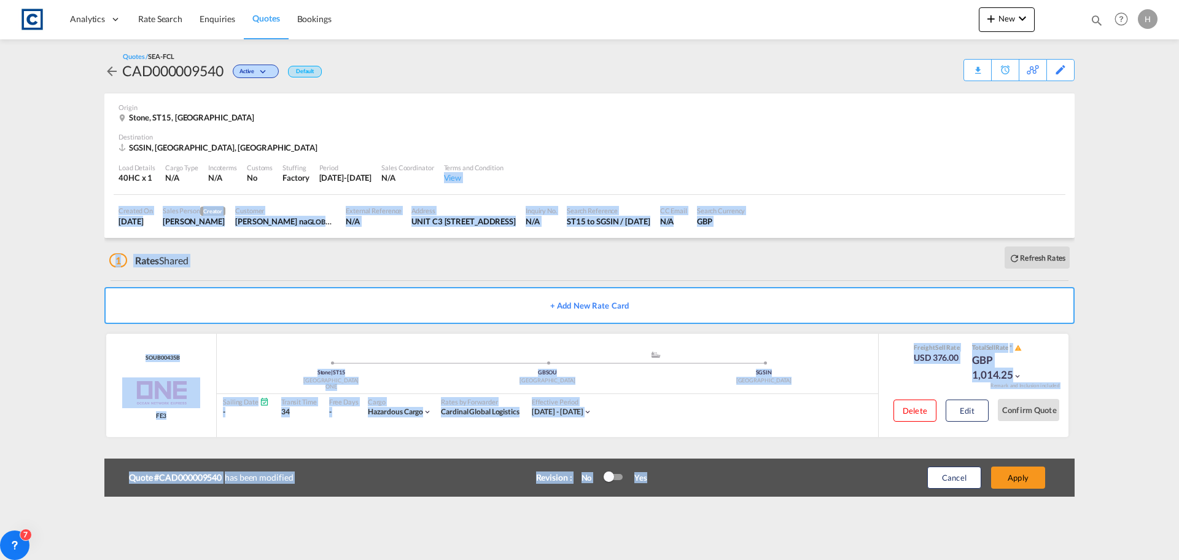
click at [499, 534] on md-content "Analytics Dashboard Rate Search Enquiries Quotes Bookings New Quote Bookings" at bounding box center [589, 280] width 1179 height 560
